Goal: Task Accomplishment & Management: Complete application form

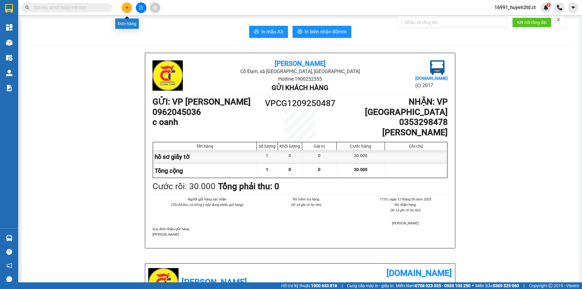
click at [128, 8] on icon "plus" at bounding box center [126, 7] width 3 height 0
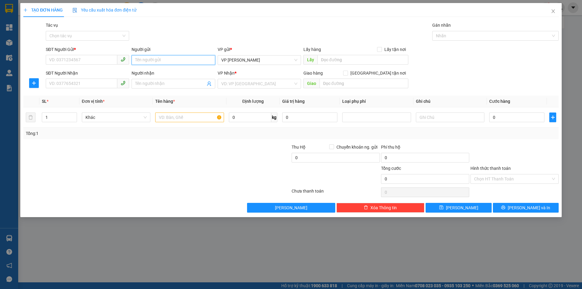
click at [144, 61] on input "Người gửi" at bounding box center [173, 60] width 83 height 10
type input "c xuân"
click at [91, 56] on input "SĐT Người Gửi *" at bounding box center [82, 60] width 72 height 10
type input "0985963813"
click at [168, 84] on input "Người nhận" at bounding box center [170, 83] width 70 height 7
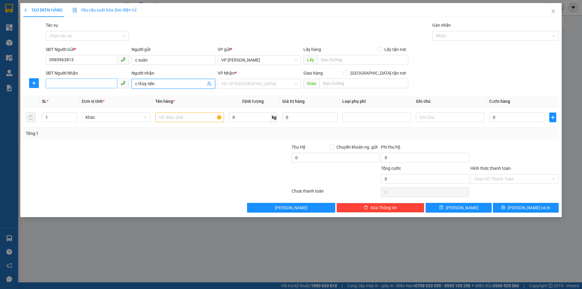
type input "c thùy tiên"
click at [71, 83] on input "SĐT Người Nhận" at bounding box center [82, 83] width 72 height 10
type input "0974"
click at [260, 84] on input "search" at bounding box center [257, 83] width 72 height 9
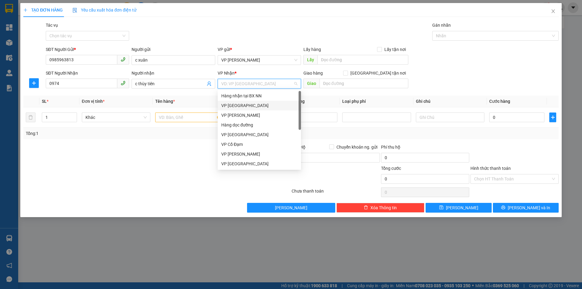
click at [257, 106] on div "VP [GEOGRAPHIC_DATA]" at bounding box center [259, 105] width 76 height 7
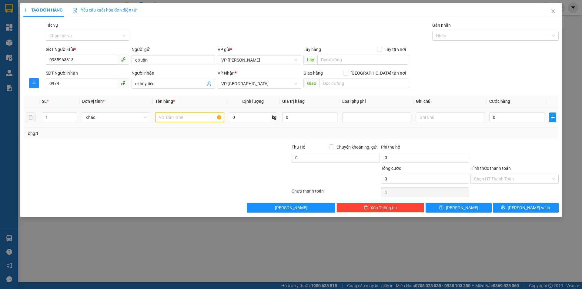
click at [200, 119] on input "text" at bounding box center [189, 117] width 68 height 10
type input "xe máy ga"
click at [504, 119] on input "0" at bounding box center [516, 117] width 55 height 10
type input "2"
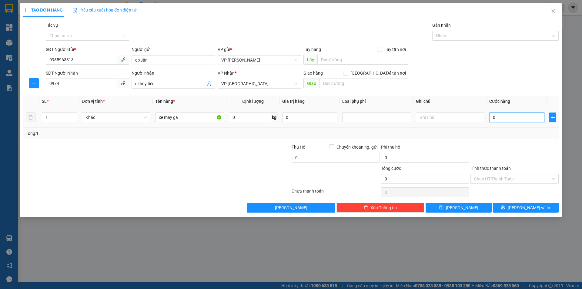
type input "2"
type input "28"
type input "280"
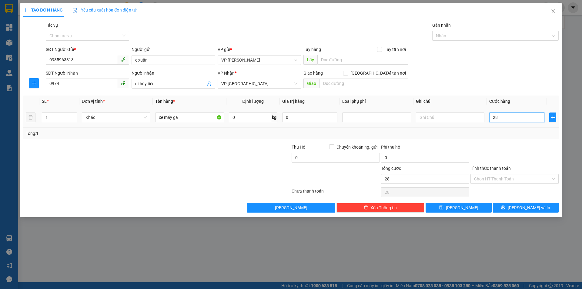
type input "280"
type input "280.000"
drag, startPoint x: 427, startPoint y: 177, endPoint x: 496, endPoint y: 186, distance: 69.4
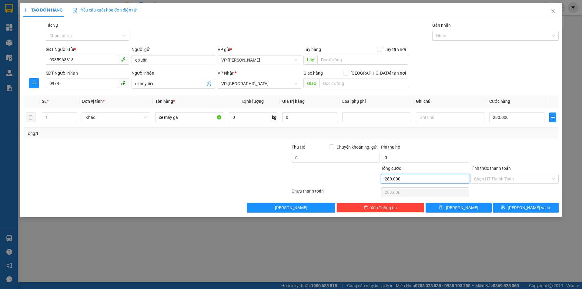
click at [427, 177] on input "280.000" at bounding box center [425, 179] width 88 height 10
click at [521, 179] on input "Hình thức thanh toán" at bounding box center [512, 178] width 77 height 9
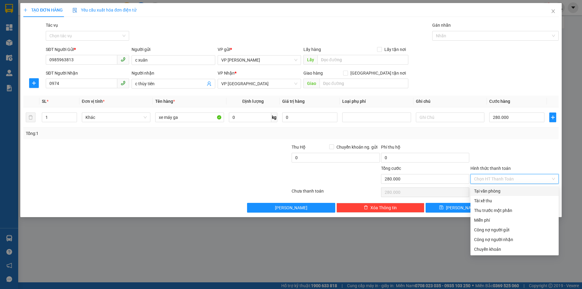
click at [511, 190] on div "Tại văn phòng" at bounding box center [514, 191] width 81 height 7
type input "0"
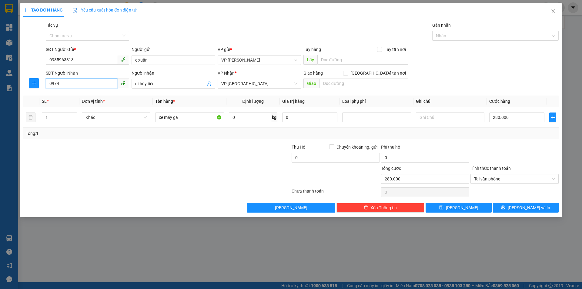
drag, startPoint x: 72, startPoint y: 82, endPoint x: 87, endPoint y: 77, distance: 15.4
click at [74, 82] on input "0974" at bounding box center [82, 83] width 72 height 10
type input "0964765217"
click at [508, 206] on button "[PERSON_NAME] và In" at bounding box center [526, 208] width 66 height 10
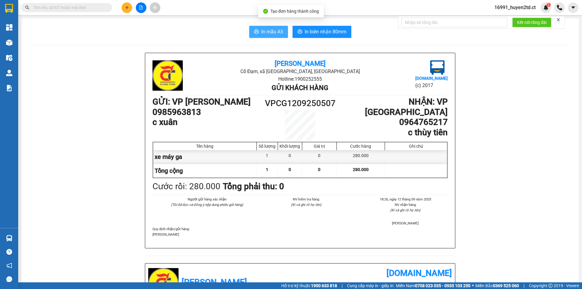
click at [269, 30] on span "In mẫu A5" at bounding box center [272, 32] width 22 height 8
drag, startPoint x: 449, startPoint y: 245, endPoint x: 450, endPoint y: 253, distance: 7.6
click at [450, 253] on div "Châu Tịnh Cổ Đạm, xã [GEOGRAPHIC_DATA], [GEOGRAPHIC_DATA] Hotline: 1900252555 G…" at bounding box center [300, 158] width 310 height 210
